Goal: Transaction & Acquisition: Download file/media

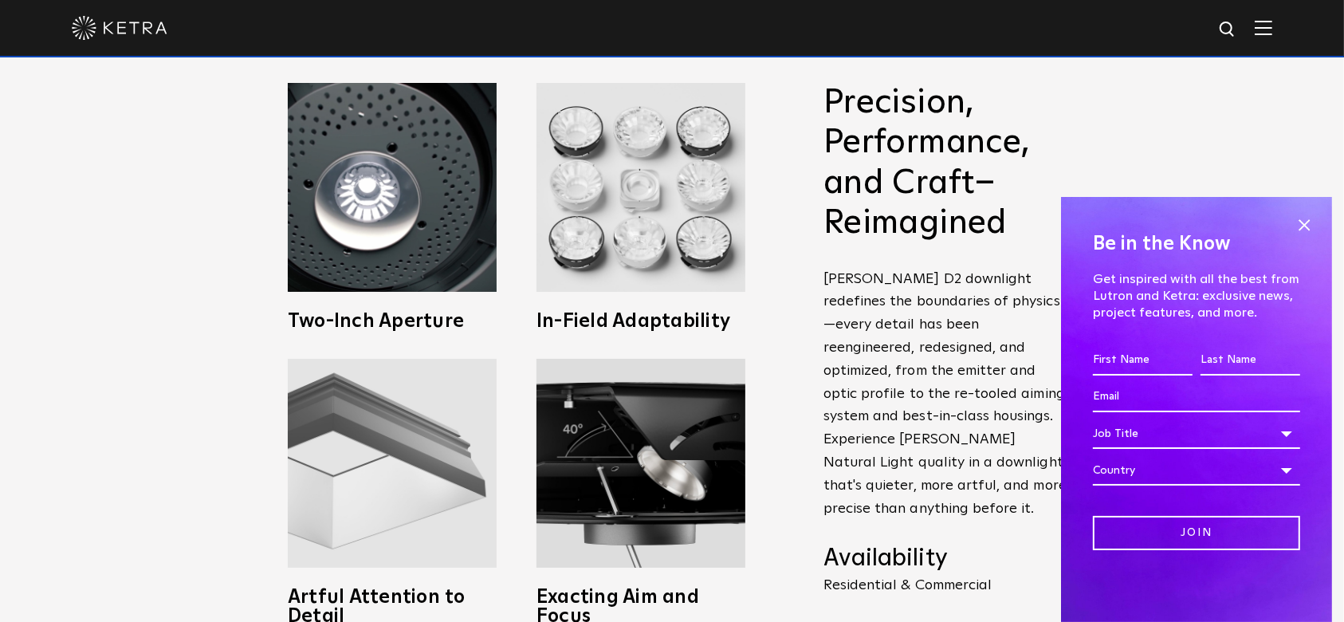
scroll to position [638, 0]
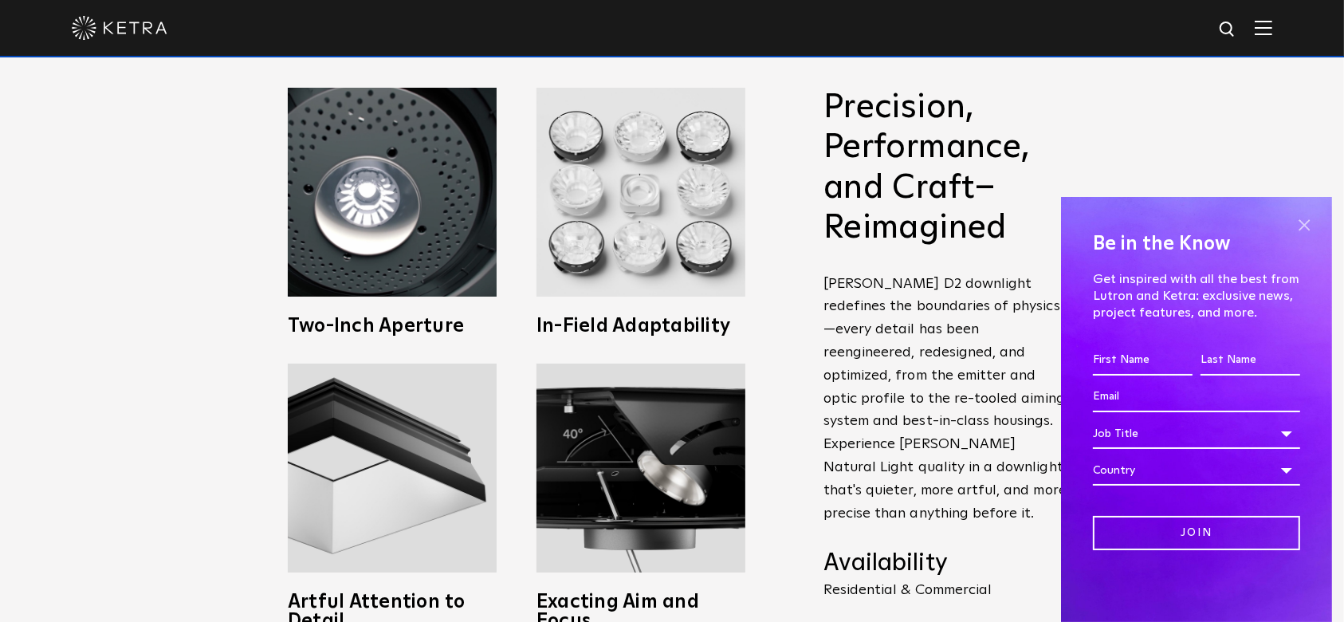
click at [1314, 226] on div "Be in the Know Get inspired with all the best from Lutron and [PERSON_NAME]: ex…" at bounding box center [1196, 409] width 271 height 425
click at [1301, 229] on span at bounding box center [1304, 225] width 24 height 24
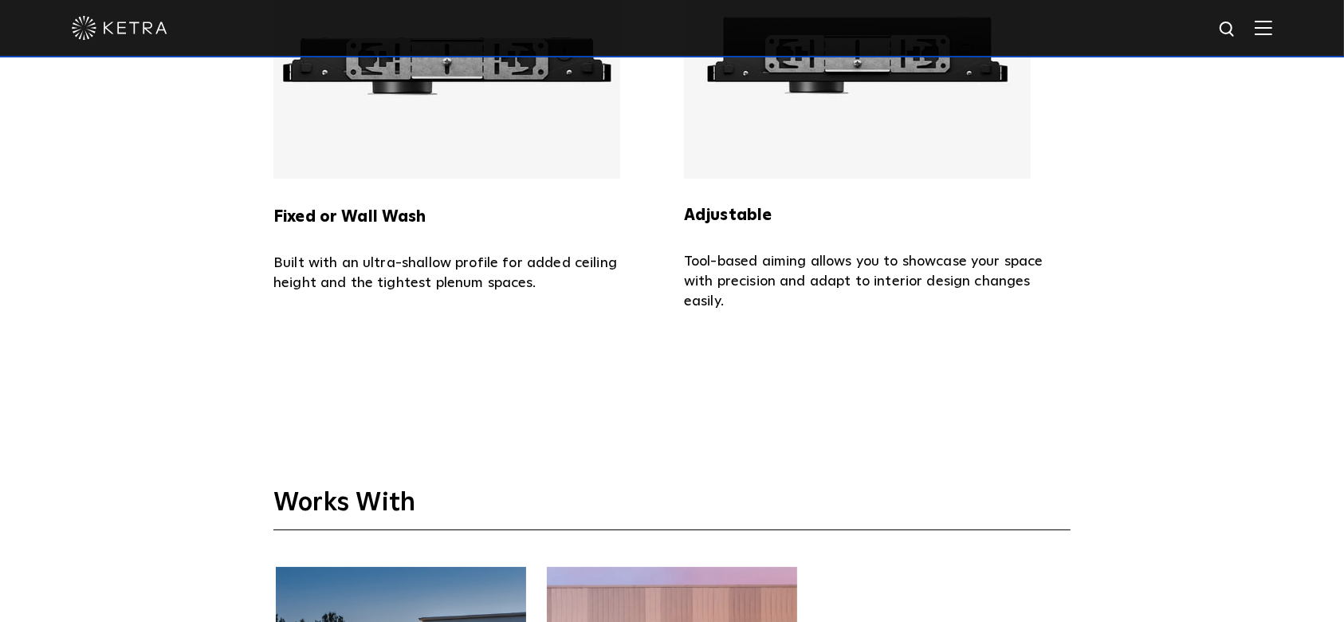
scroll to position [3401, 0]
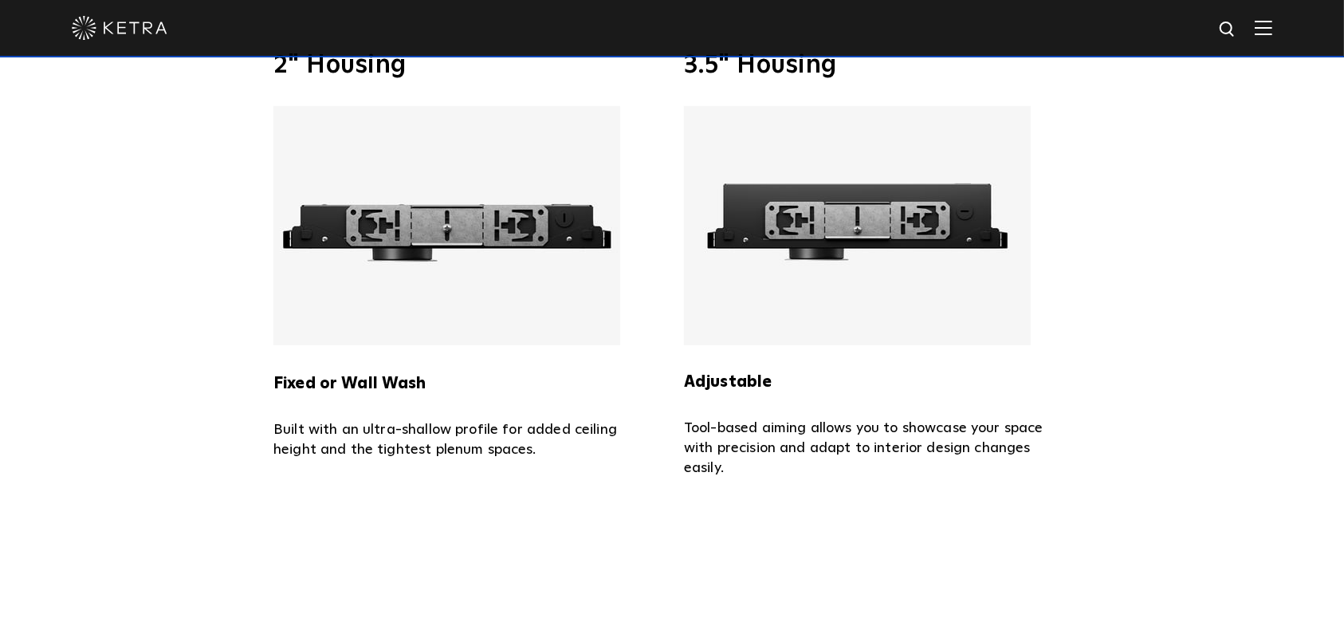
click at [377, 279] on img at bounding box center [446, 225] width 347 height 239
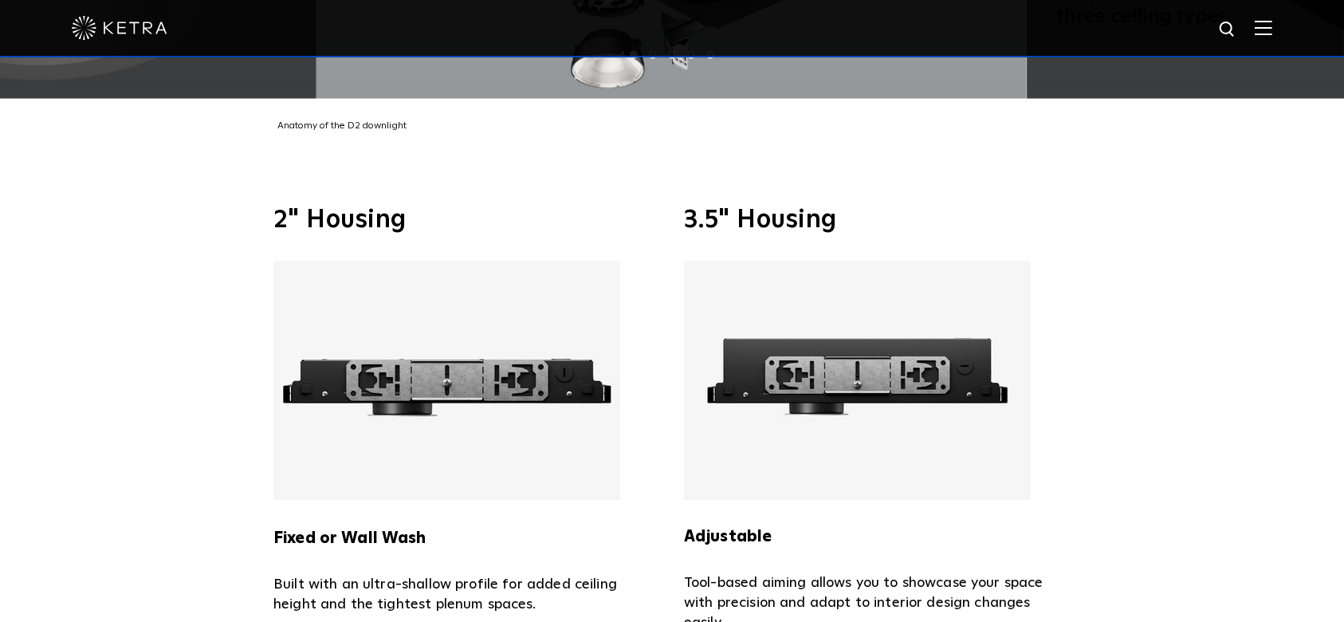
scroll to position [3295, 0]
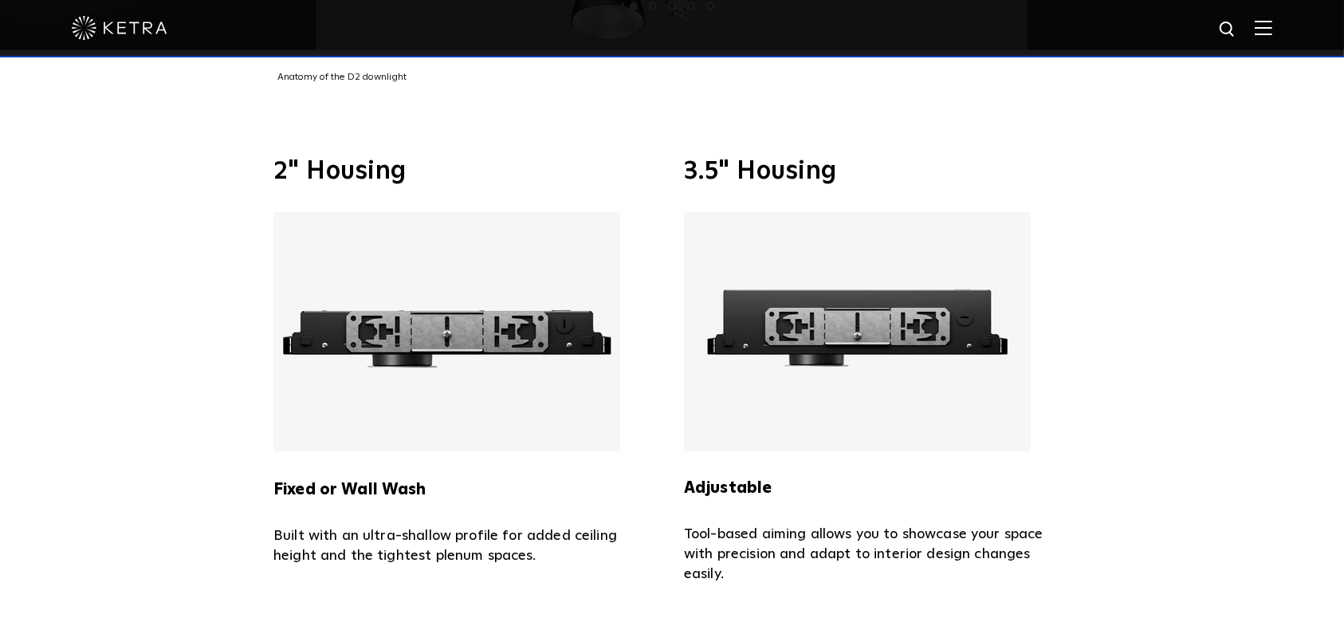
click at [368, 497] on div "Fixed or Wall Wash Built with an ultra-shallow profile for added ceiling height…" at bounding box center [466, 389] width 387 height 354
click at [368, 492] on div "Fixed or Wall Wash Built with an ultra-shallow profile for added ceiling height…" at bounding box center [466, 389] width 387 height 354
click at [368, 401] on img at bounding box center [446, 331] width 347 height 239
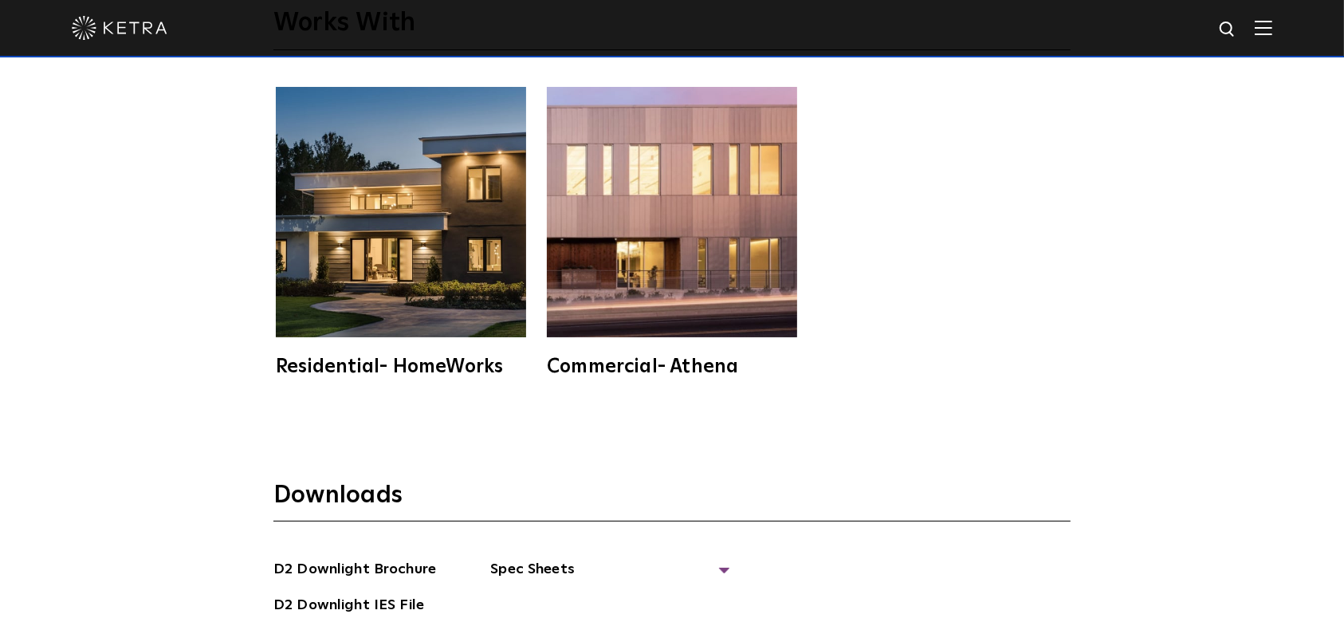
scroll to position [4251, 0]
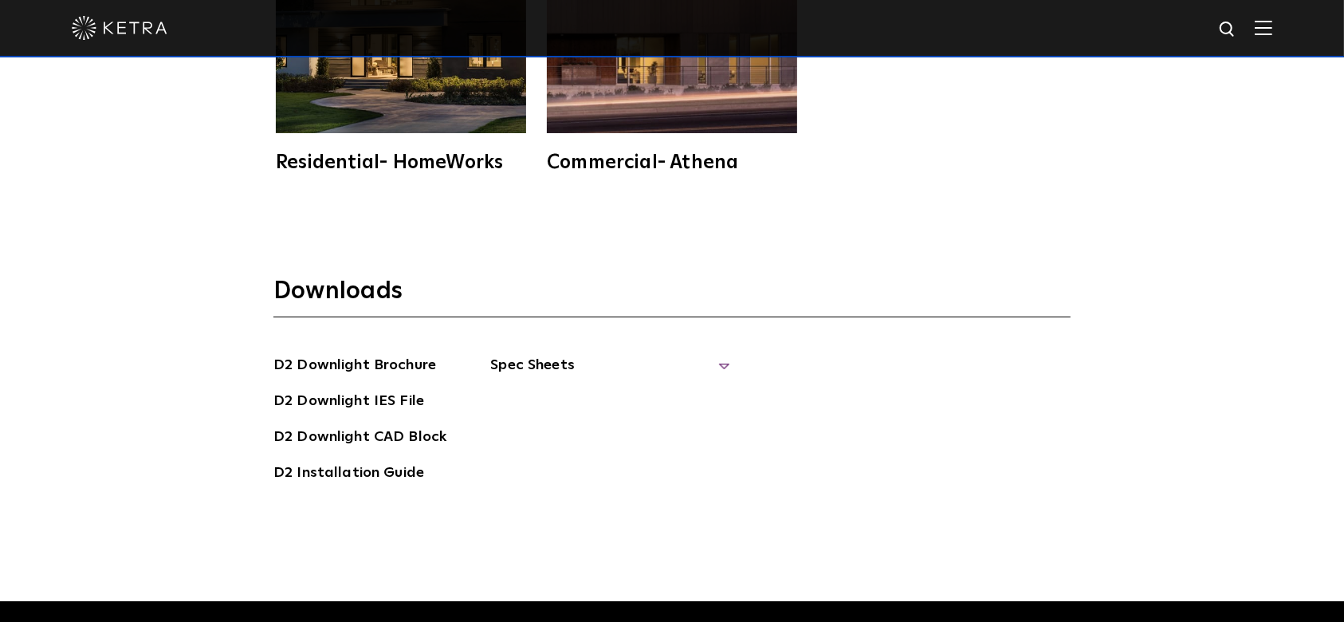
click at [529, 354] on span "Spec Sheets" at bounding box center [609, 371] width 239 height 35
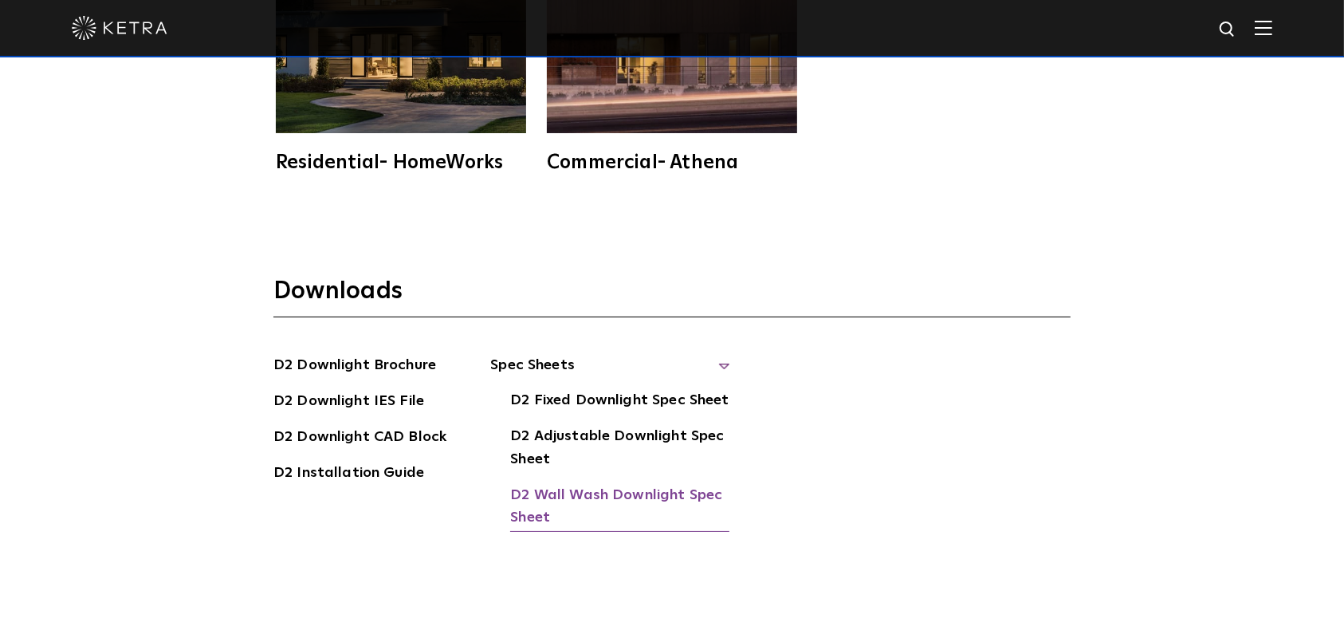
click at [532, 484] on link "D2 Wall Wash Downlight Spec Sheet" at bounding box center [619, 508] width 219 height 49
